Goal: Navigation & Orientation: Find specific page/section

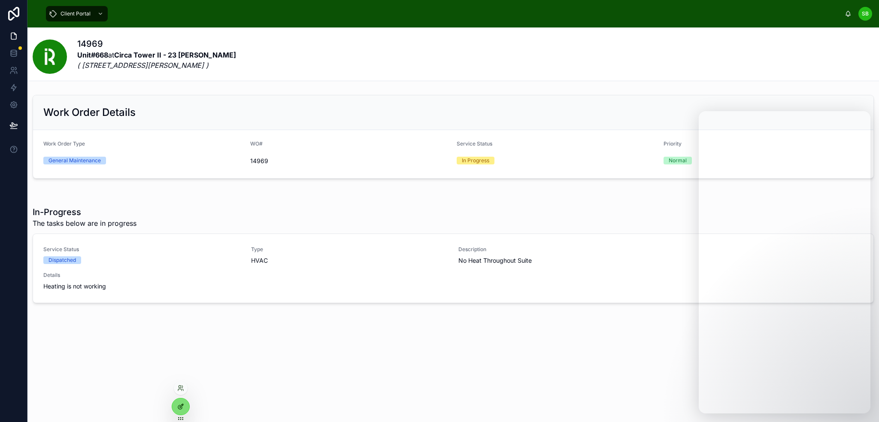
click at [182, 401] on div at bounding box center [180, 406] width 17 height 16
click at [15, 33] on icon at bounding box center [13, 36] width 5 height 6
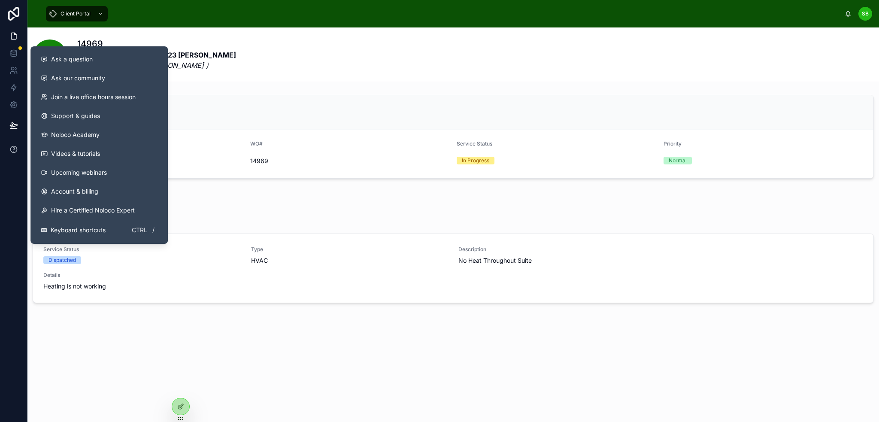
click at [17, 151] on icon at bounding box center [13, 149] width 9 height 9
click at [97, 59] on div "Ask a question" at bounding box center [99, 59] width 117 height 9
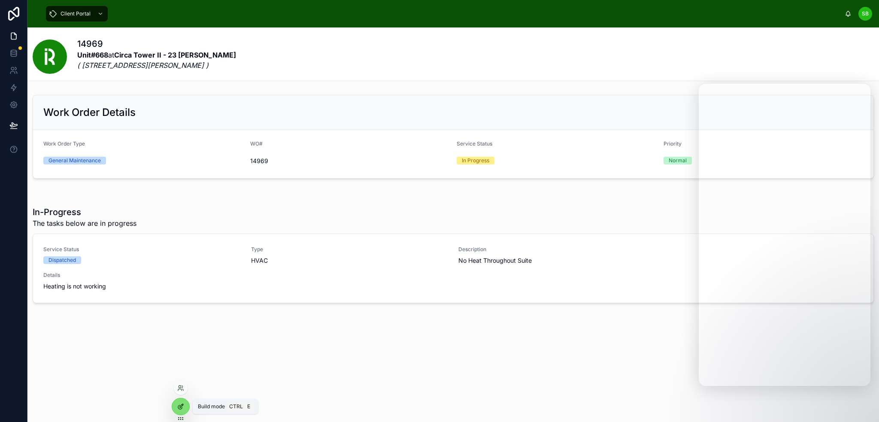
click at [179, 406] on icon at bounding box center [180, 406] width 7 height 7
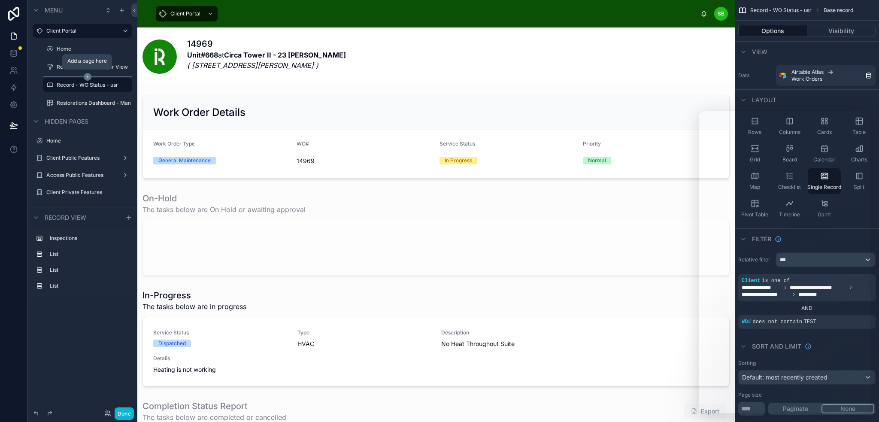
click at [88, 77] on icon "scrollable content" at bounding box center [88, 77] width 0 height 3
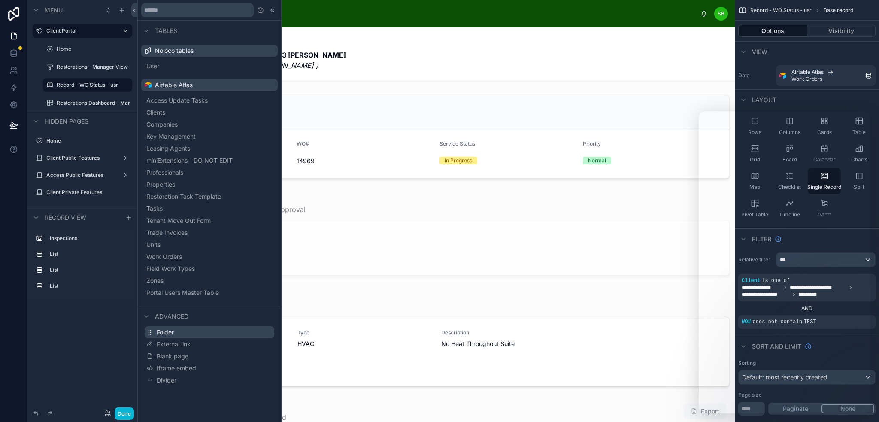
click at [186, 336] on button "Folder" at bounding box center [210, 332] width 130 height 12
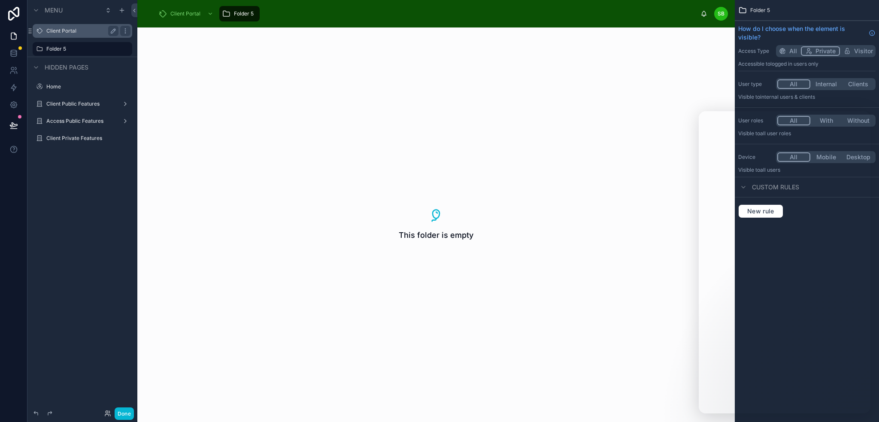
click at [72, 30] on label "Client Portal" at bounding box center [80, 30] width 69 height 7
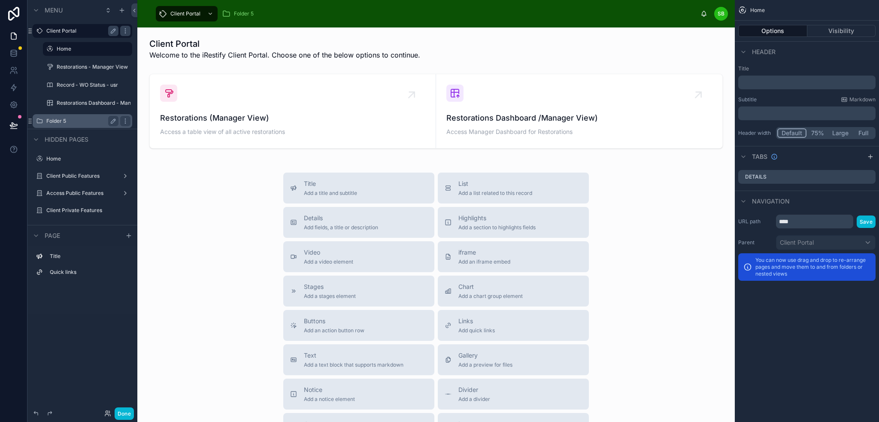
click at [65, 120] on label "Folder 5" at bounding box center [80, 121] width 69 height 7
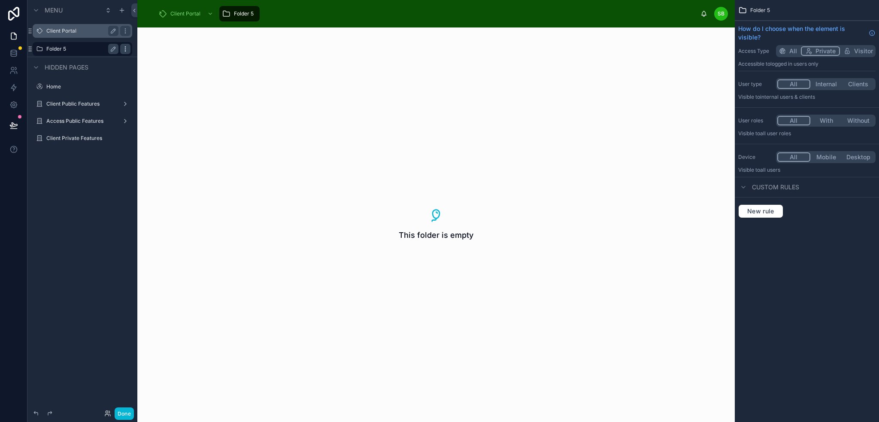
click at [125, 48] on icon "scrollable content" at bounding box center [125, 48] width 0 height 0
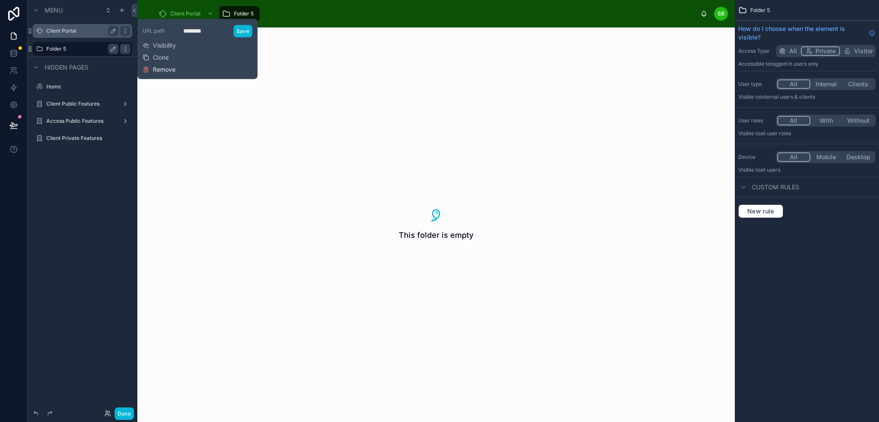
click at [166, 70] on span "Remove" at bounding box center [164, 69] width 23 height 9
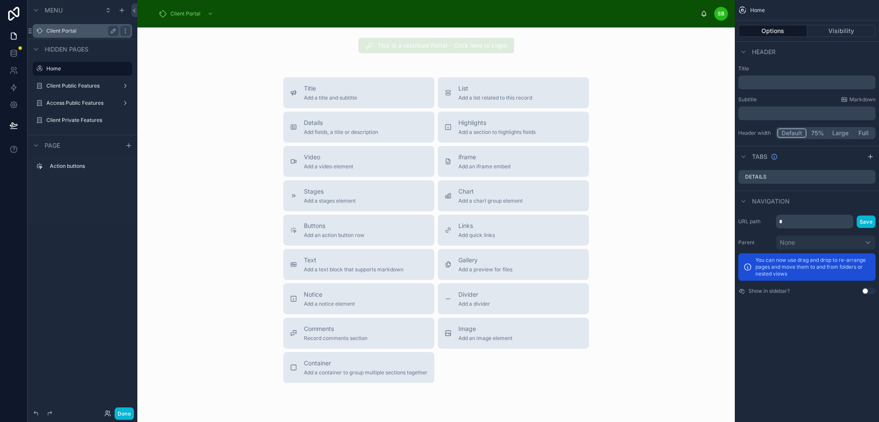
click at [75, 30] on label "Client Portal" at bounding box center [80, 30] width 69 height 7
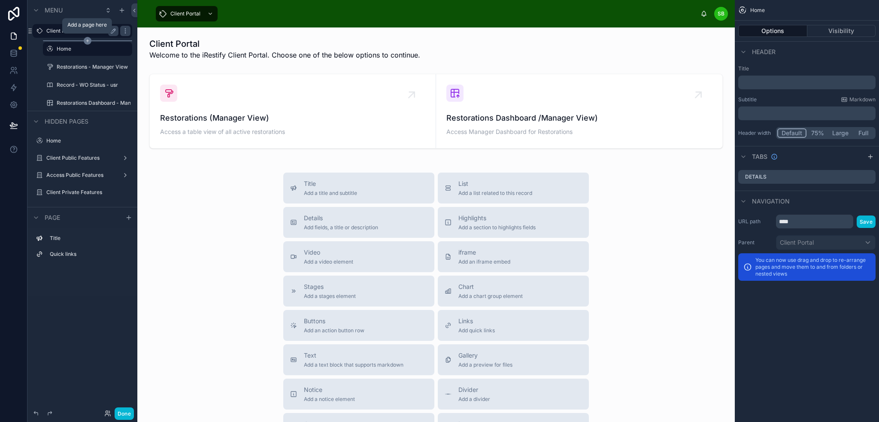
click at [88, 41] on icon "scrollable content" at bounding box center [87, 41] width 3 height 0
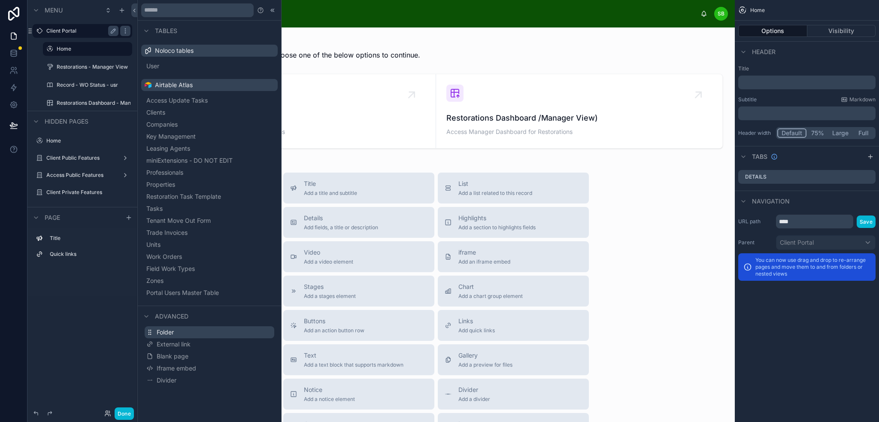
click at [201, 333] on button "Folder" at bounding box center [210, 332] width 130 height 12
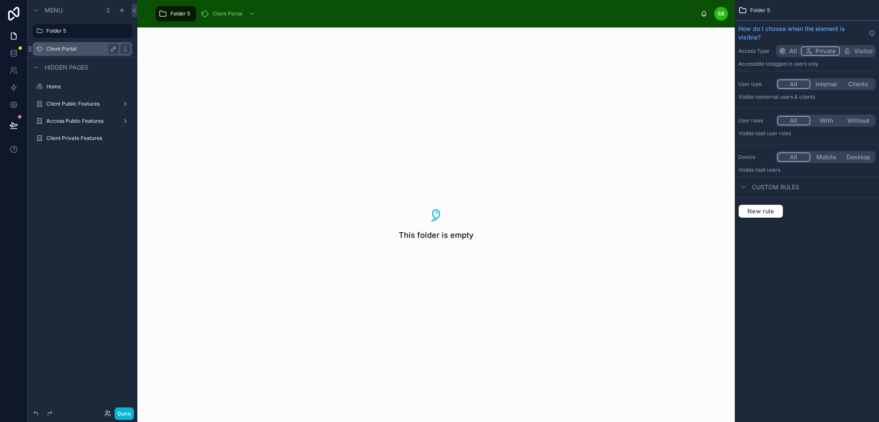
click at [101, 51] on label "Client Portal" at bounding box center [80, 48] width 69 height 7
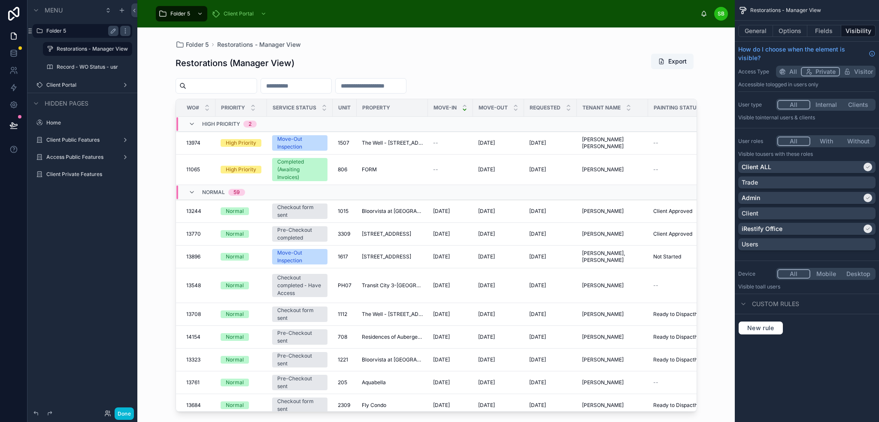
click at [221, 26] on div "Folder 5 Client Portal SB Stefano Bosello" at bounding box center [435, 13] width 597 height 27
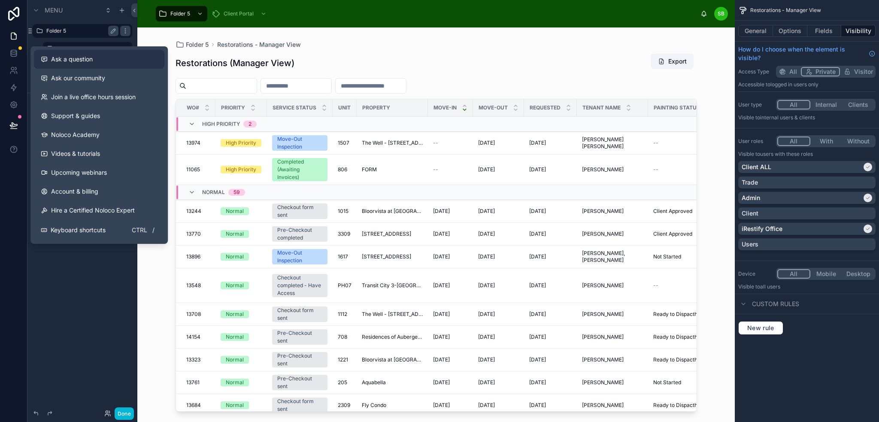
click at [76, 55] on span "Ask a question" at bounding box center [72, 59] width 42 height 9
